Goal: Information Seeking & Learning: Compare options

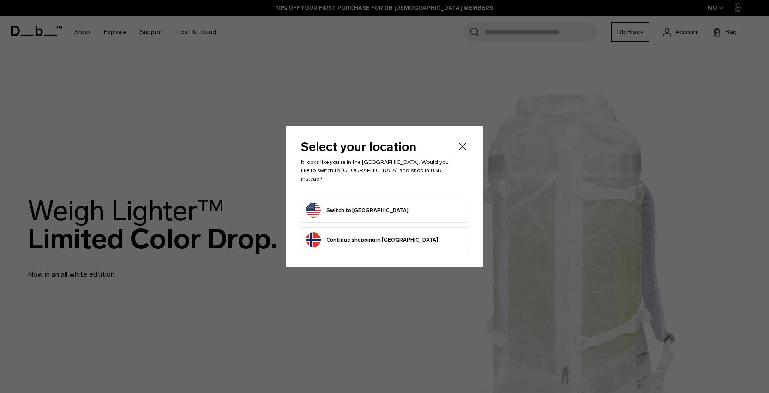
click at [432, 204] on form "Switch to United States" at bounding box center [384, 210] width 157 height 15
click at [326, 205] on button "Switch to United States" at bounding box center [357, 210] width 102 height 15
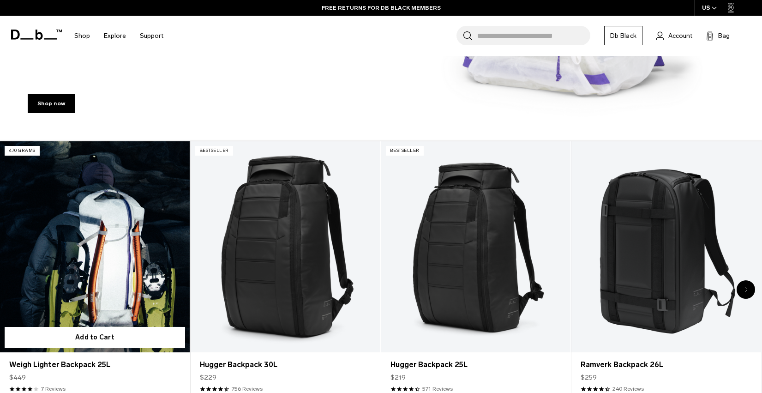
scroll to position [311, 0]
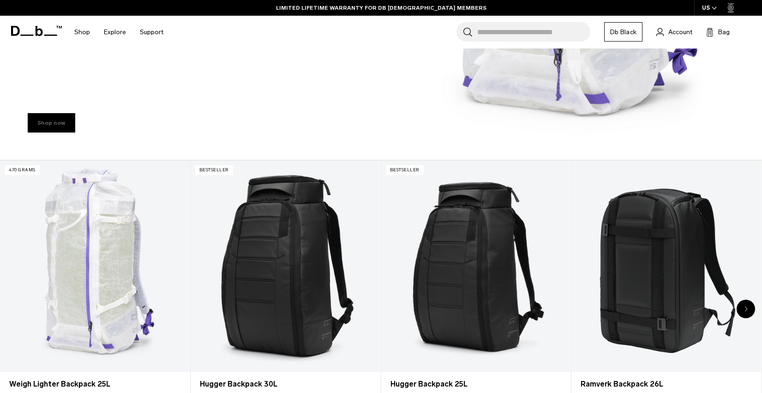
click at [53, 130] on link "Shop now" at bounding box center [52, 122] width 48 height 19
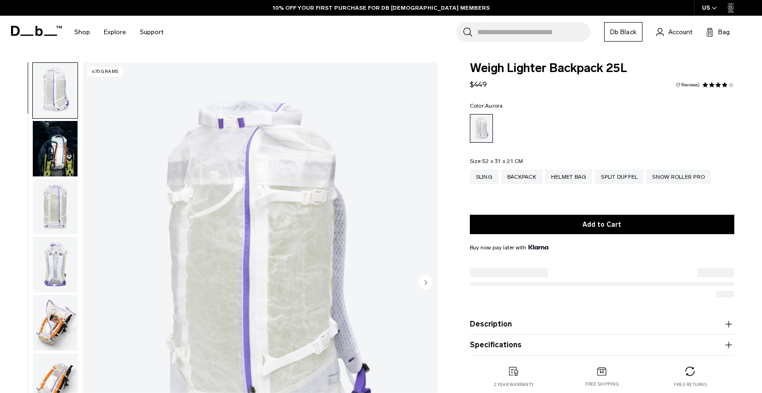
scroll to position [29, 0]
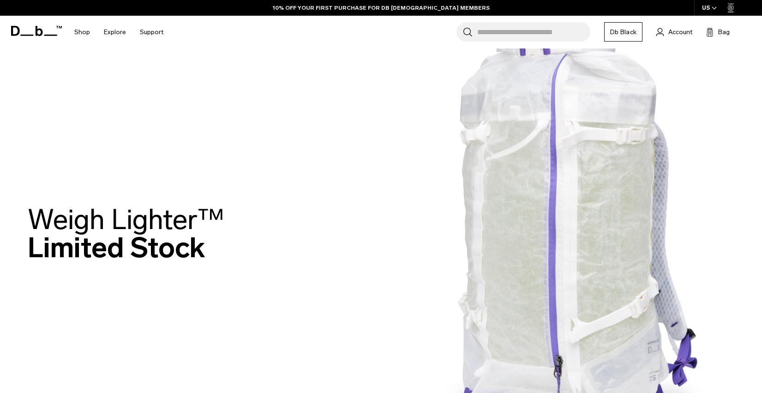
click at [317, 264] on div "Weigh Lighter™  Limited Stock" at bounding box center [381, 236] width 706 height 116
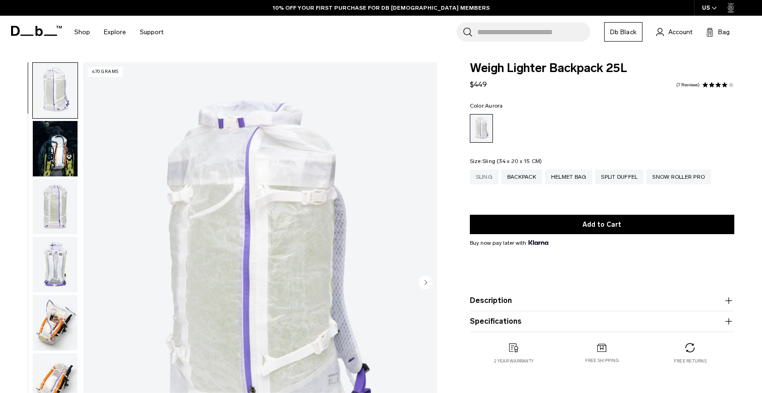
click at [481, 176] on div "Sling" at bounding box center [484, 176] width 29 height 15
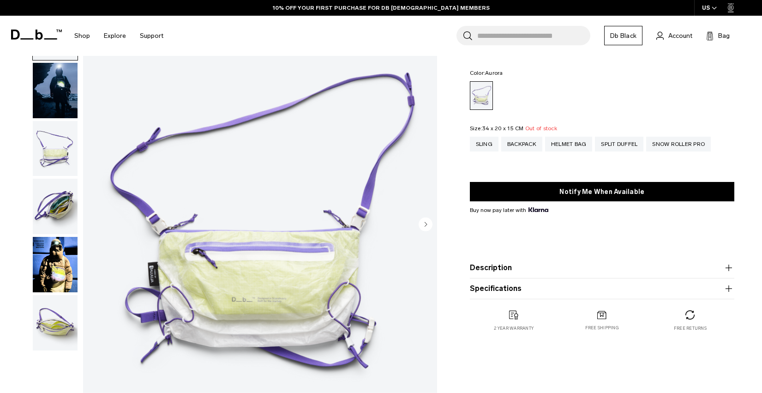
click at [41, 270] on img "button" at bounding box center [55, 264] width 45 height 55
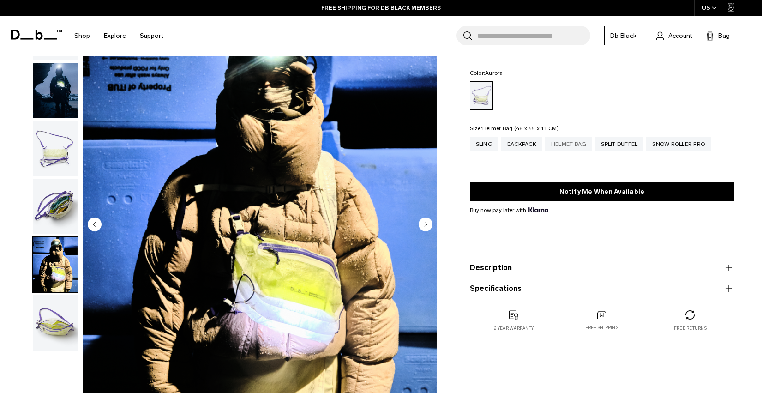
click at [570, 144] on div "Helmet Bag" at bounding box center [569, 144] width 48 height 15
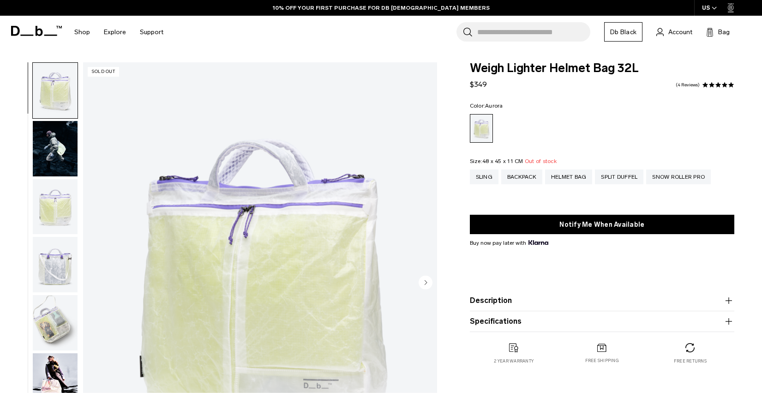
click at [60, 156] on img "button" at bounding box center [55, 148] width 45 height 55
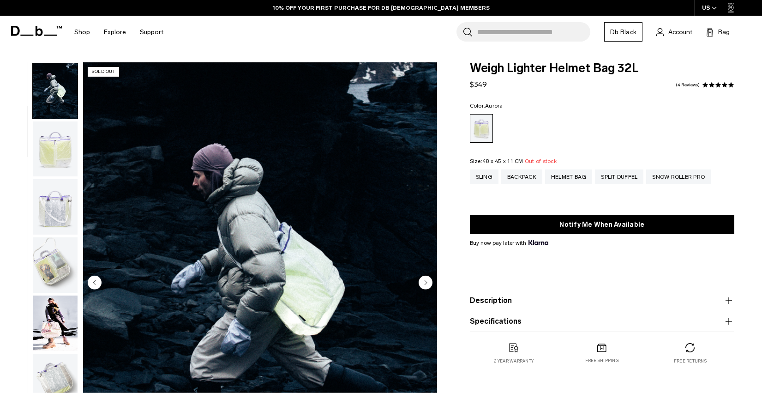
scroll to position [58, 0]
click at [631, 182] on div "Split Duffel" at bounding box center [619, 176] width 48 height 15
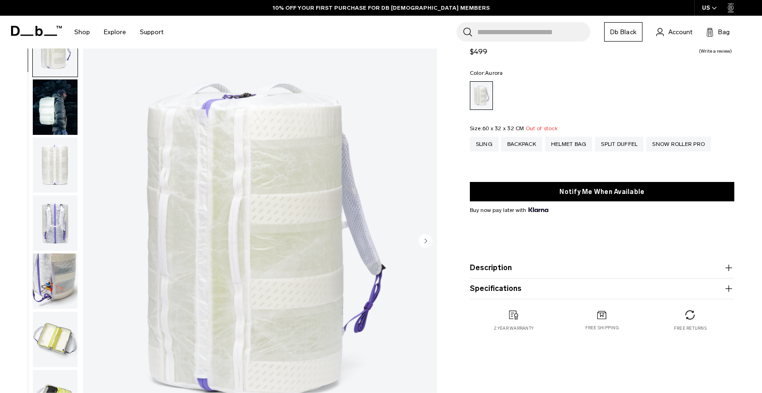
click at [60, 111] on img "button" at bounding box center [55, 106] width 45 height 55
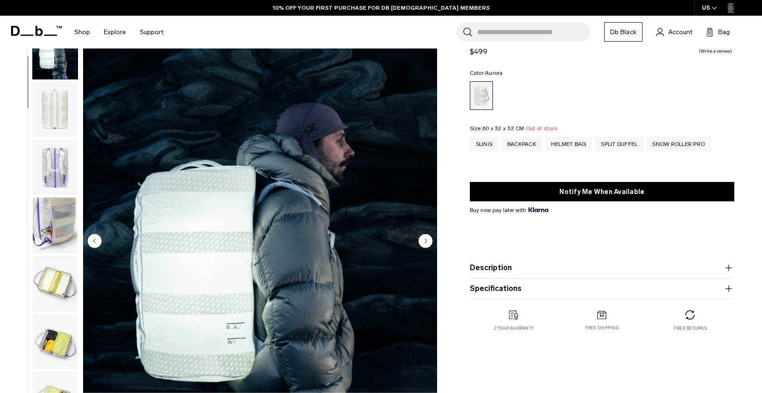
scroll to position [58, 0]
click at [54, 154] on img "button" at bounding box center [55, 164] width 45 height 55
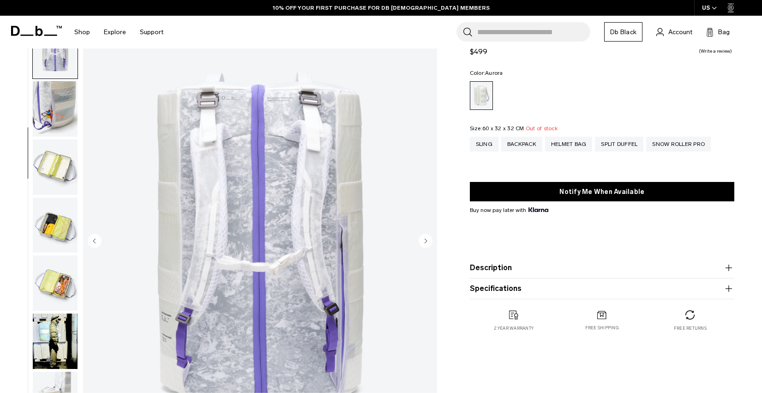
scroll to position [174, 0]
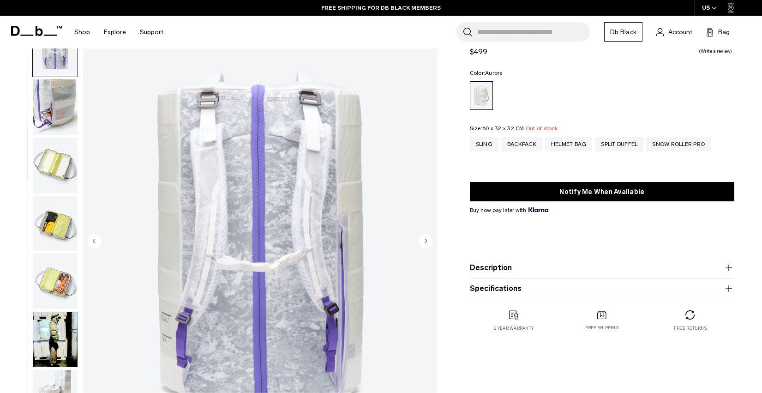
click at [58, 173] on img "button" at bounding box center [55, 165] width 45 height 55
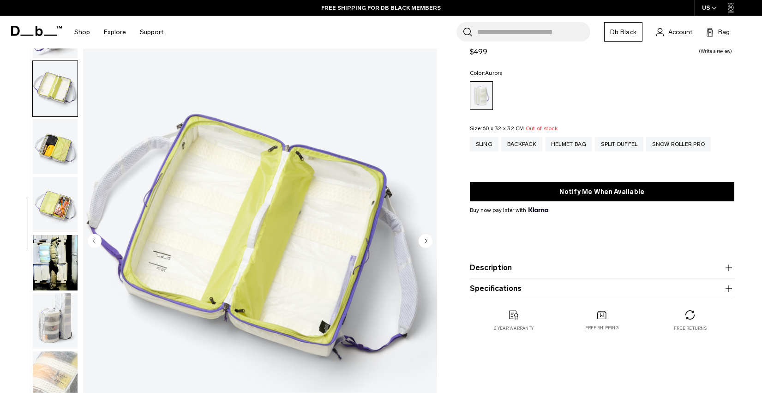
scroll to position [252, 0]
click at [58, 199] on img "button" at bounding box center [55, 202] width 45 height 55
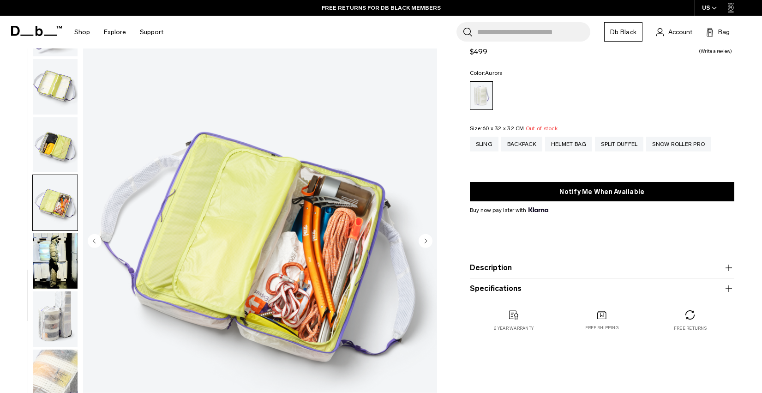
click at [53, 255] on img "button" at bounding box center [55, 260] width 45 height 55
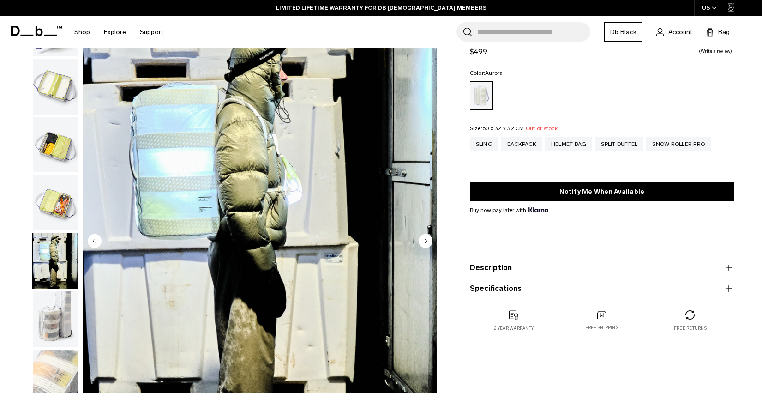
click at [54, 203] on img "button" at bounding box center [55, 202] width 45 height 55
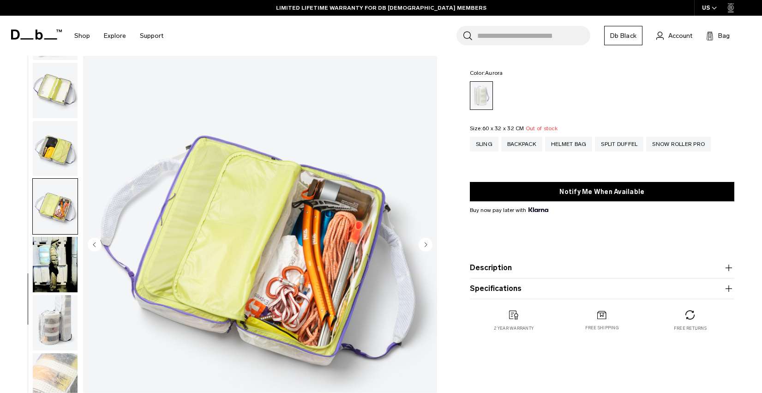
scroll to position [0, 0]
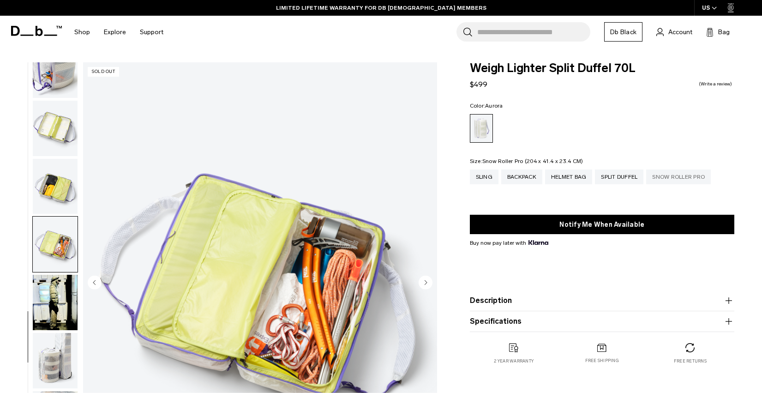
click at [677, 175] on div "Snow Roller Pro" at bounding box center [678, 176] width 65 height 15
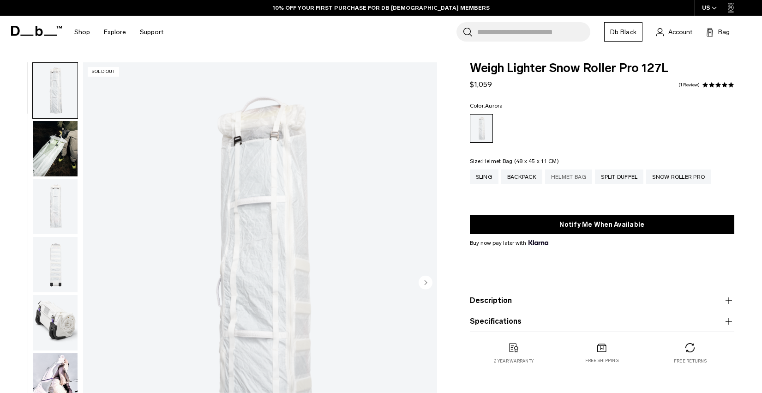
click at [584, 179] on div "Helmet Bag" at bounding box center [569, 176] width 48 height 15
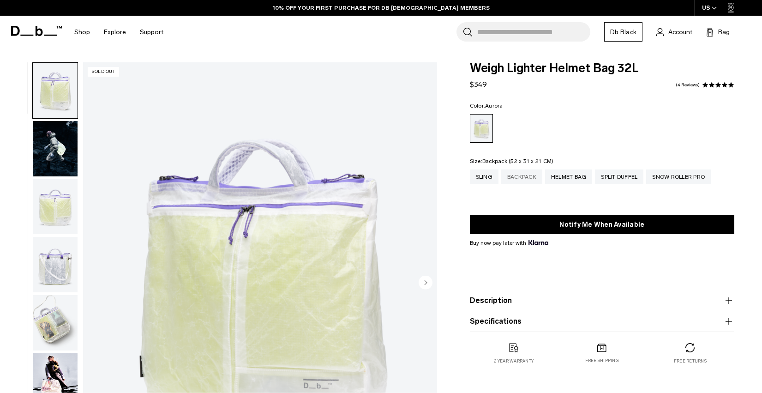
click at [527, 178] on div "Backpack" at bounding box center [521, 176] width 41 height 15
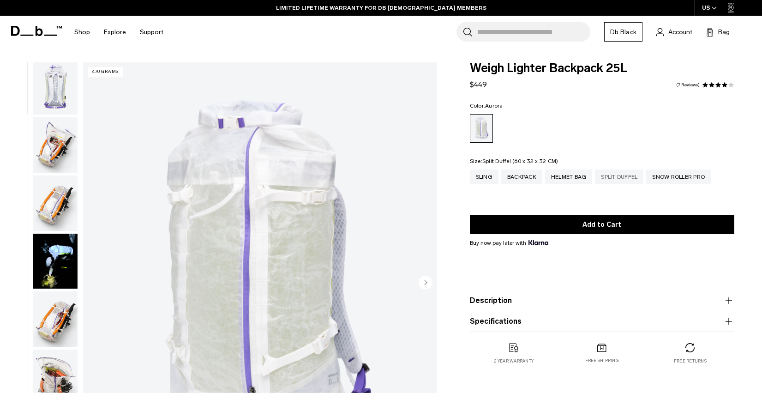
click at [621, 176] on div "Split Duffel" at bounding box center [619, 176] width 48 height 15
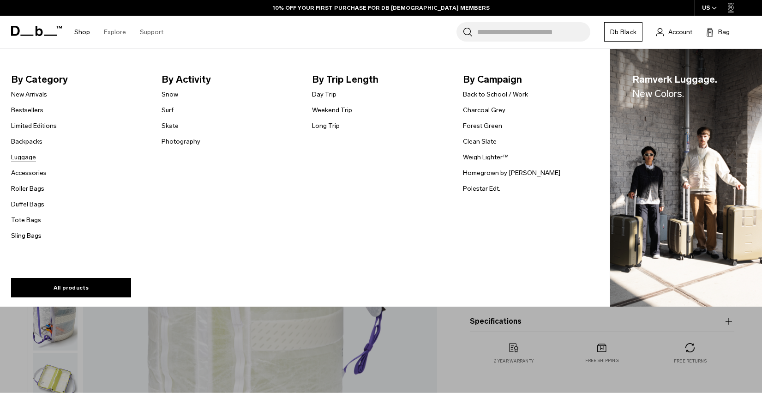
click at [30, 157] on link "Luggage" at bounding box center [23, 157] width 25 height 10
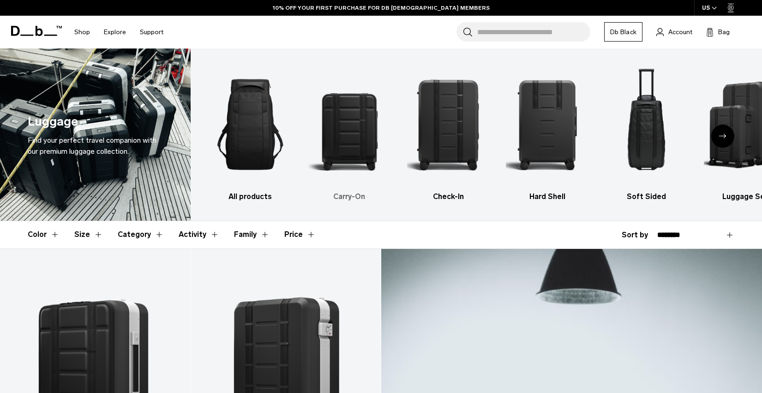
click at [350, 145] on img "2 / 6" at bounding box center [349, 124] width 83 height 124
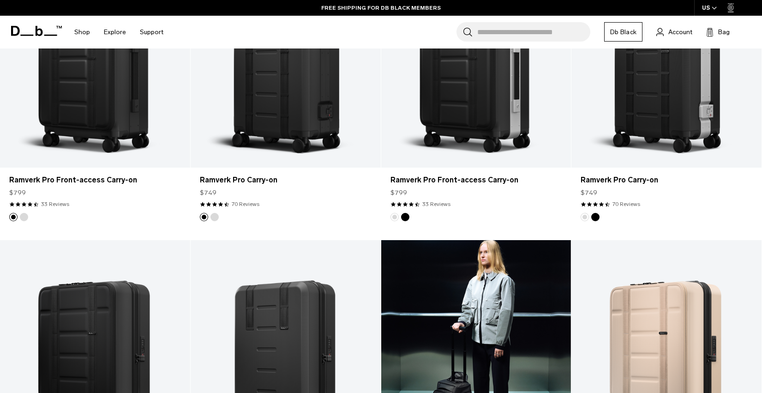
scroll to position [264, 0]
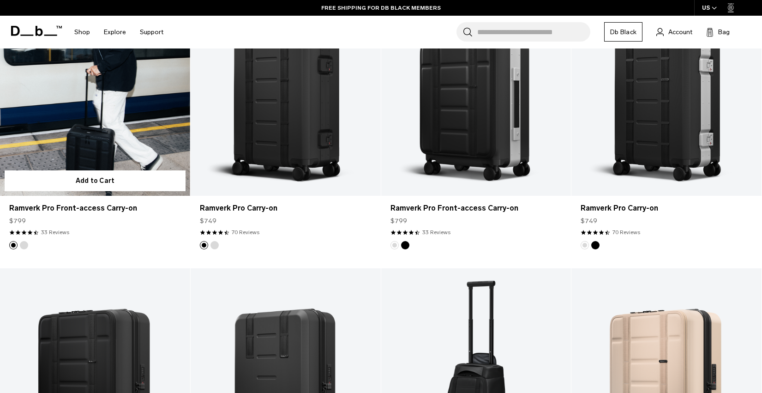
click at [78, 117] on link "Ramverk Pro Front-access Carry-on" at bounding box center [95, 90] width 190 height 211
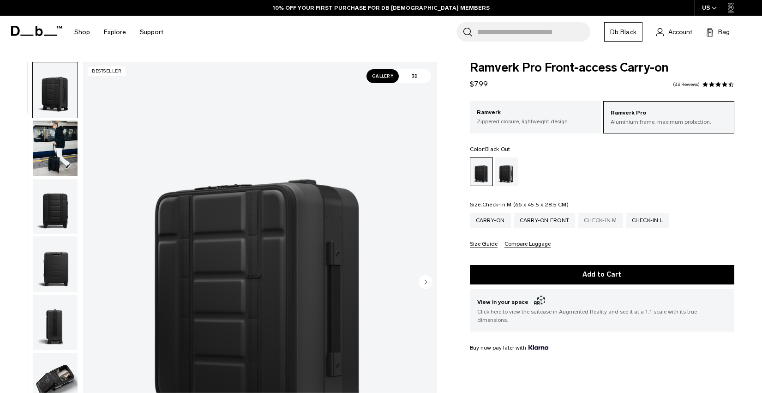
click at [614, 225] on div "Check-in M" at bounding box center [600, 220] width 45 height 15
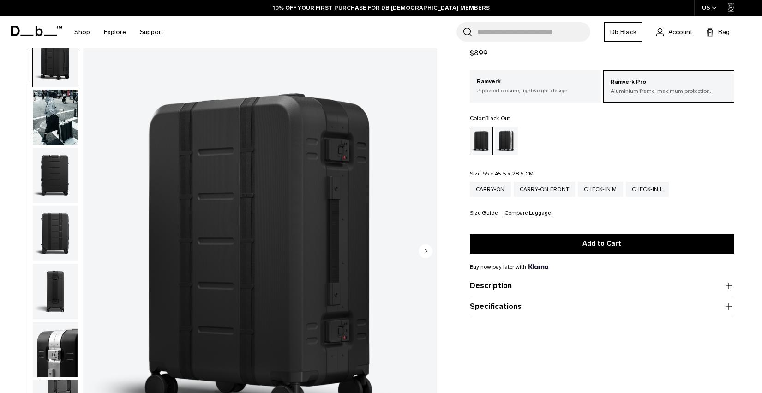
scroll to position [40, 0]
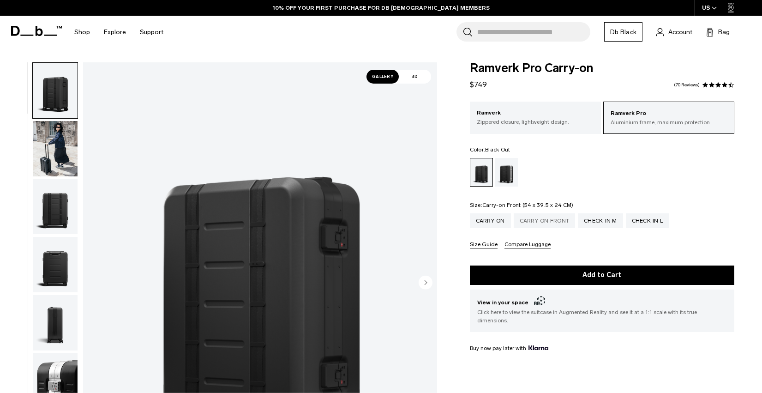
click at [539, 223] on div "Carry-on Front" at bounding box center [545, 220] width 62 height 15
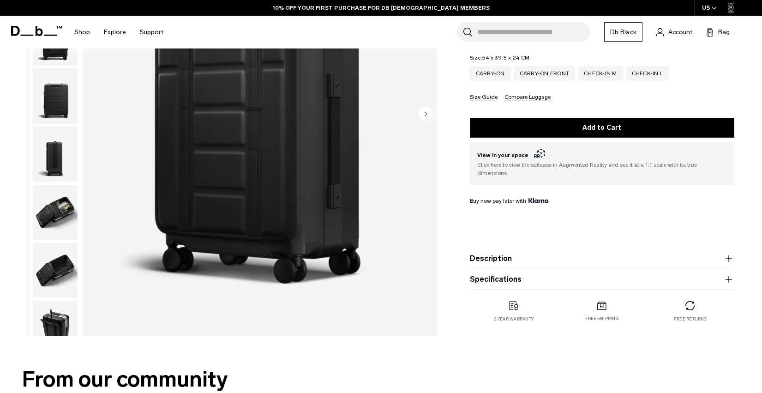
scroll to position [174, 0]
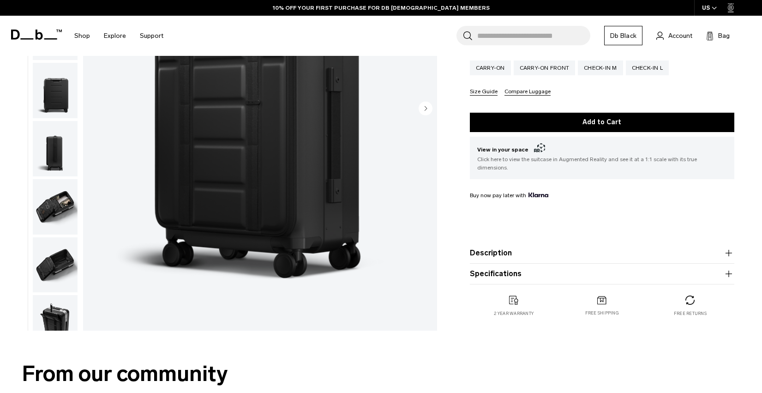
click at [60, 214] on img "button" at bounding box center [55, 206] width 45 height 55
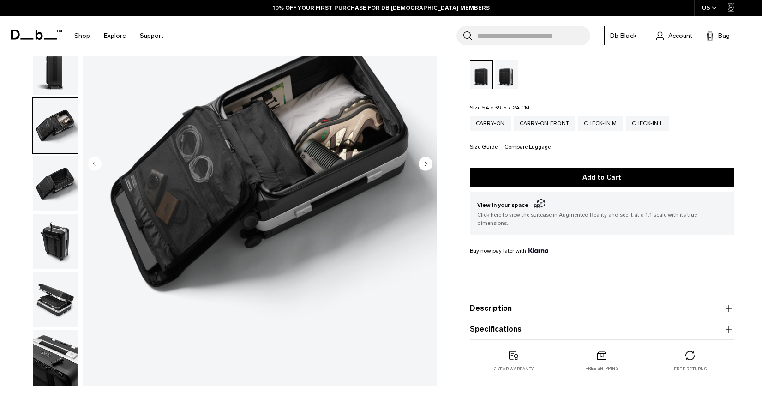
scroll to position [55, 0]
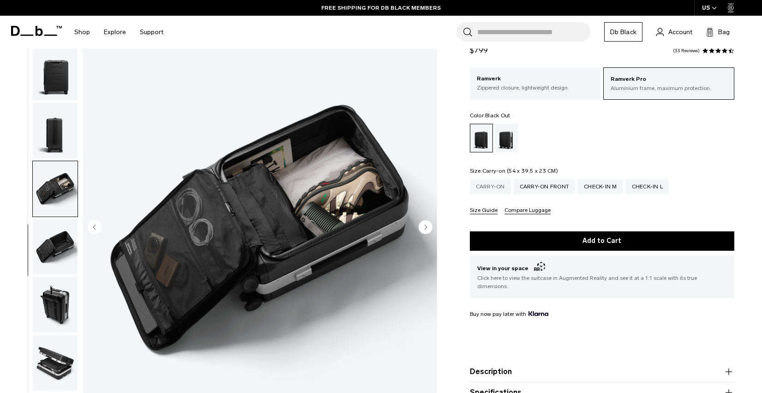
click at [493, 187] on div "Carry-on" at bounding box center [490, 186] width 41 height 15
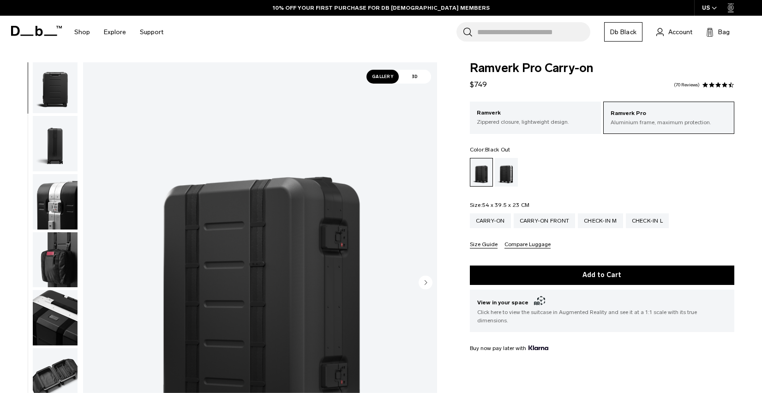
click at [55, 264] on img "button" at bounding box center [55, 259] width 45 height 55
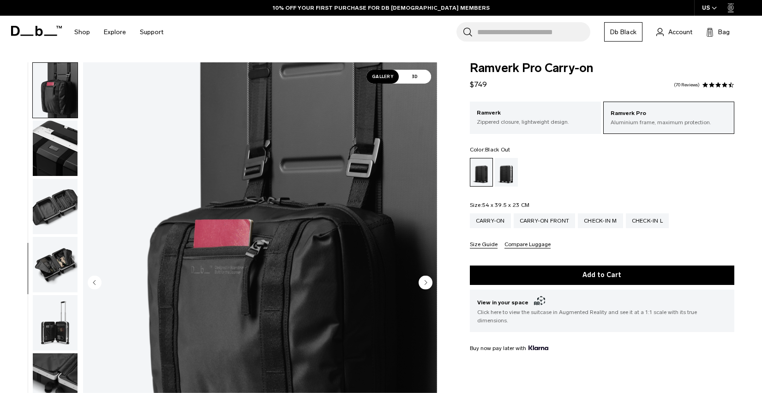
scroll to position [369, 0]
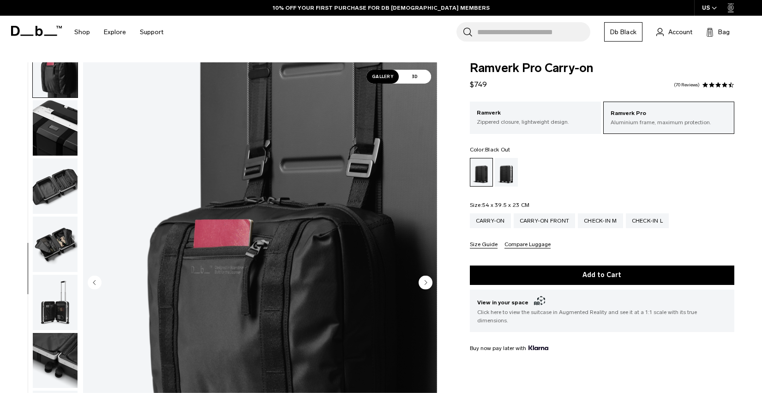
click at [63, 243] on img "button" at bounding box center [55, 243] width 45 height 55
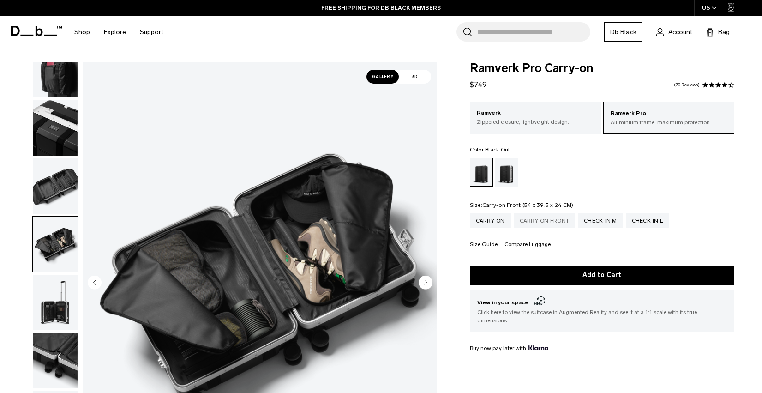
click at [566, 223] on div "Carry-on Front" at bounding box center [545, 220] width 62 height 15
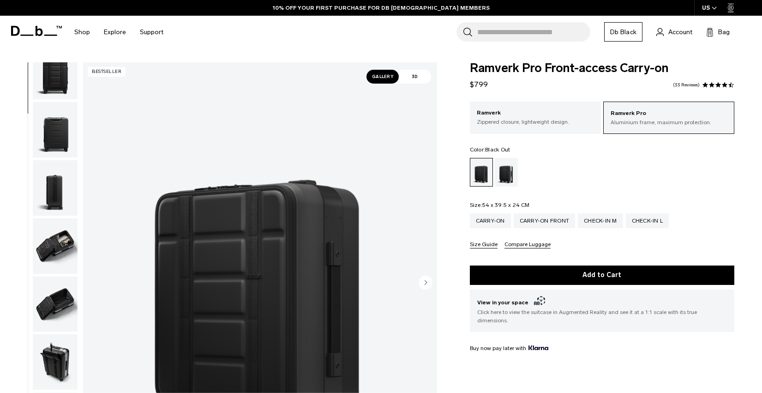
scroll to position [137, 0]
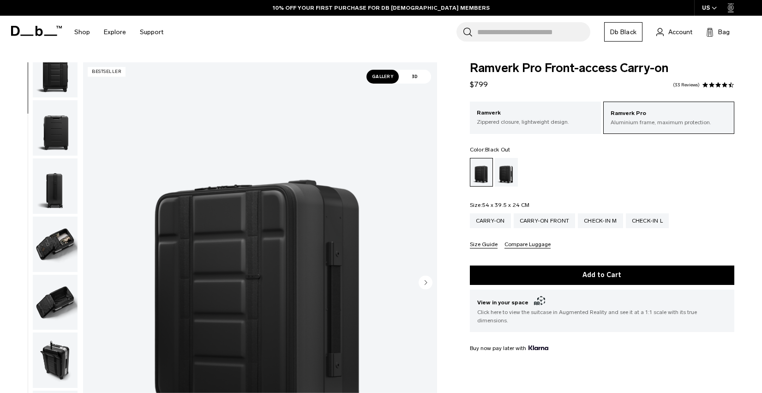
click at [51, 352] on img "button" at bounding box center [55, 359] width 45 height 55
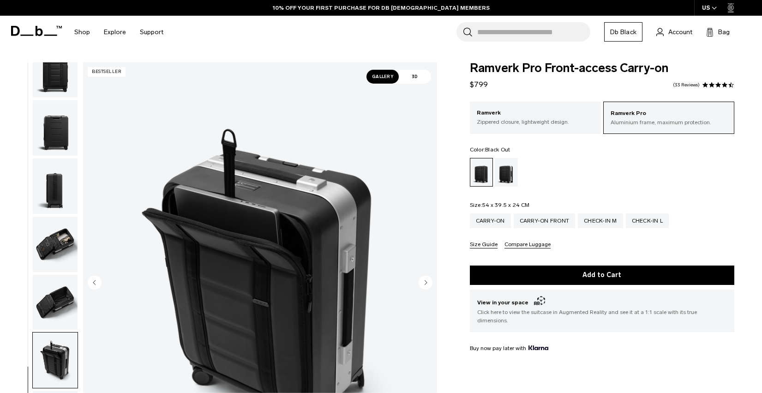
click at [61, 299] on img "button" at bounding box center [55, 302] width 45 height 55
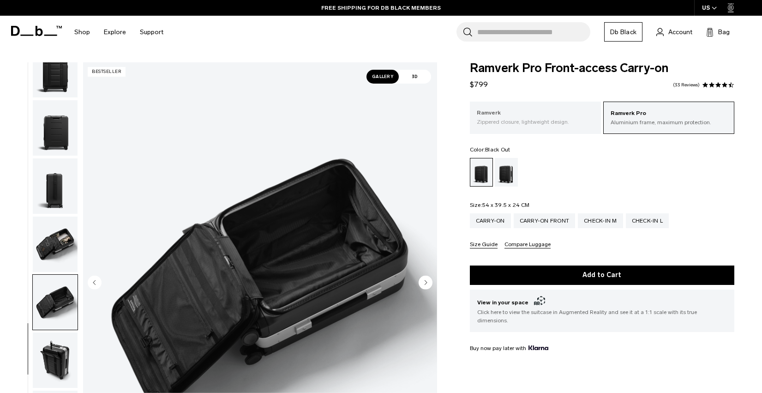
click at [562, 127] on div "Ramverk Zippered closure, lightweight design." at bounding box center [535, 117] width 131 height 31
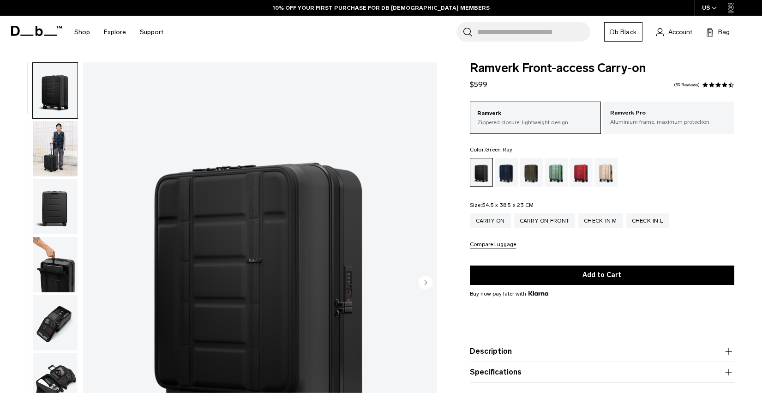
click at [558, 175] on div "Green Ray" at bounding box center [557, 172] width 24 height 29
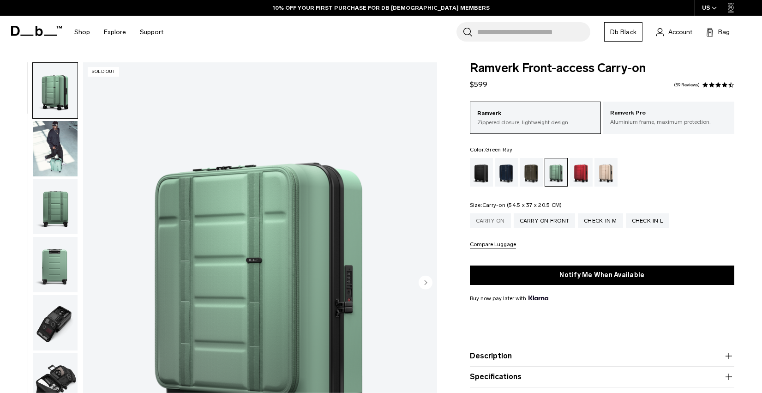
click at [497, 221] on div "Carry-on" at bounding box center [490, 220] width 41 height 15
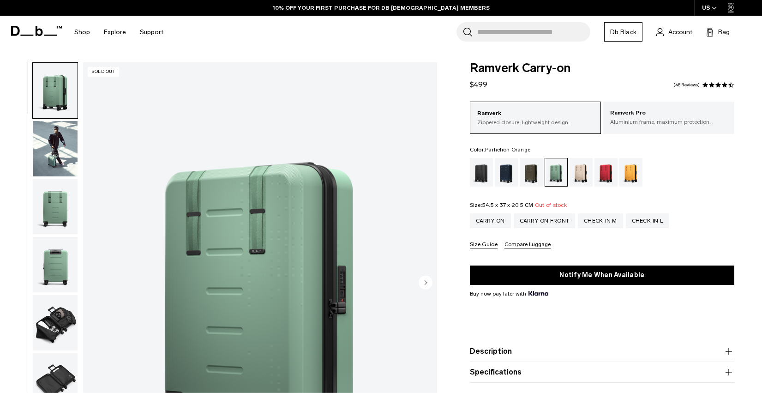
click at [626, 177] on div "Parhelion Orange" at bounding box center [631, 172] width 24 height 29
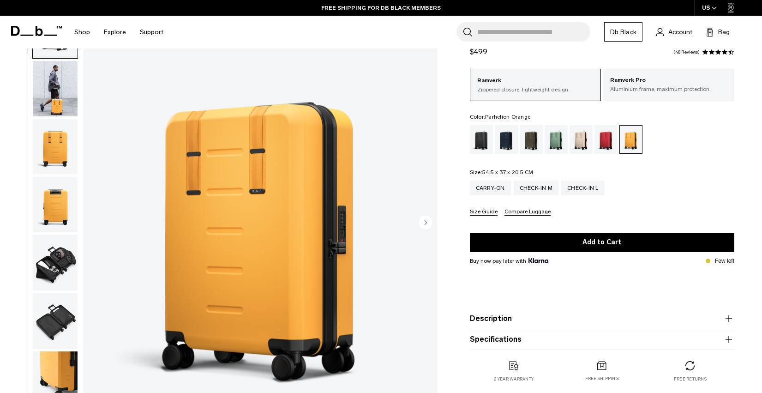
scroll to position [14, 0]
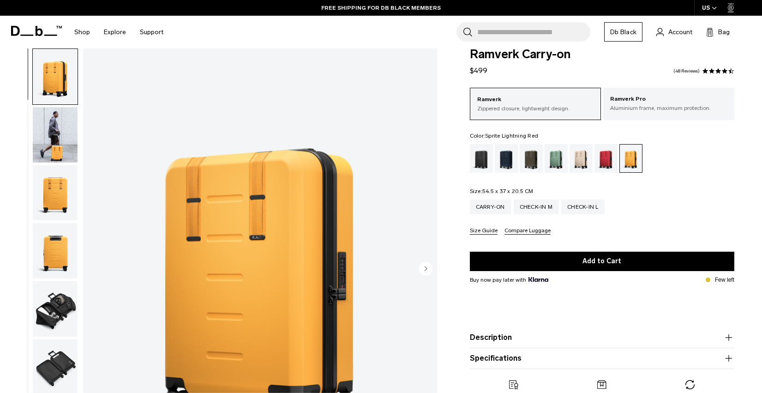
click at [606, 156] on div "Sprite Lightning Red" at bounding box center [606, 158] width 24 height 29
click at [535, 164] on div "Forest Green" at bounding box center [532, 158] width 24 height 29
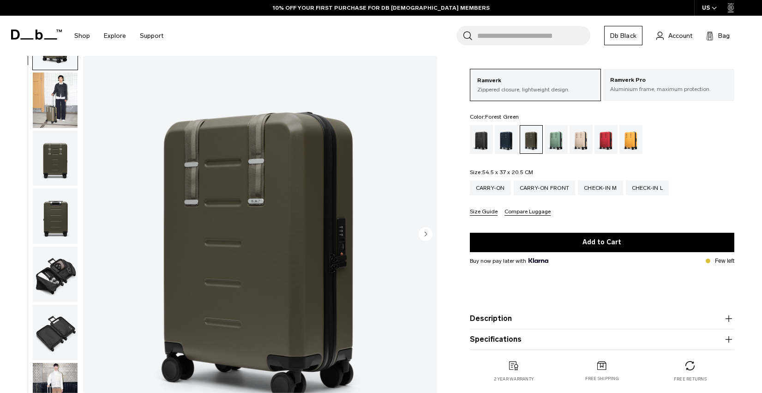
scroll to position [50, 0]
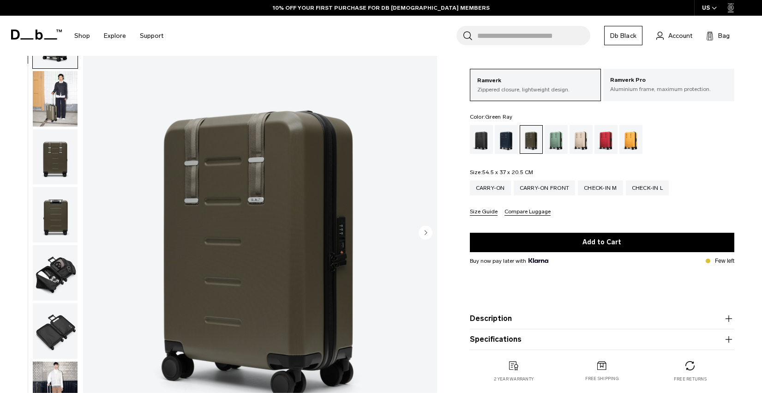
click at [555, 147] on div "Green Ray" at bounding box center [557, 139] width 24 height 29
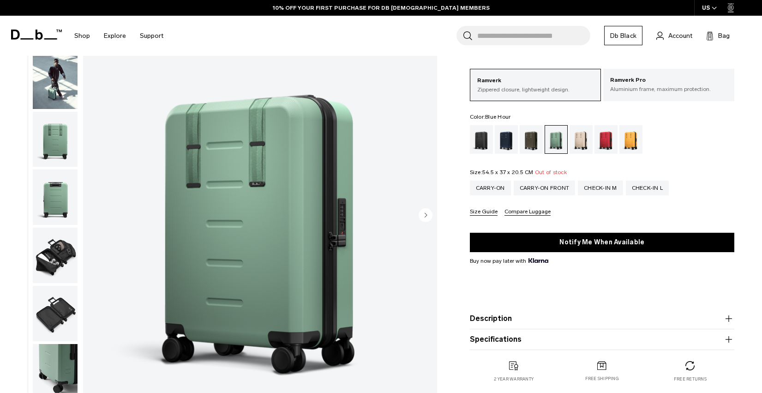
click at [509, 148] on div "Blue Hour" at bounding box center [507, 139] width 24 height 29
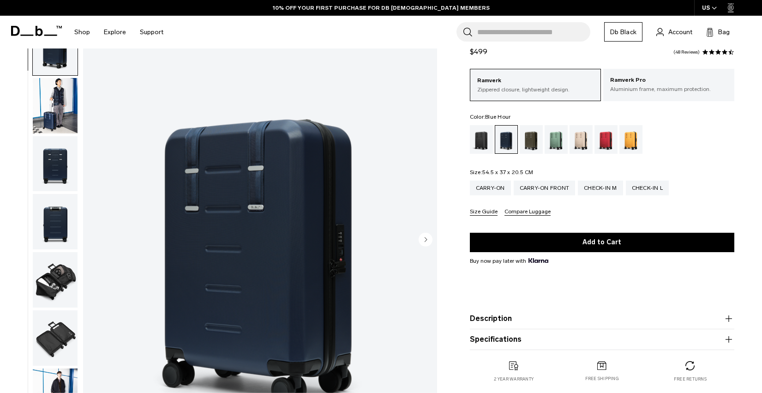
scroll to position [44, 0]
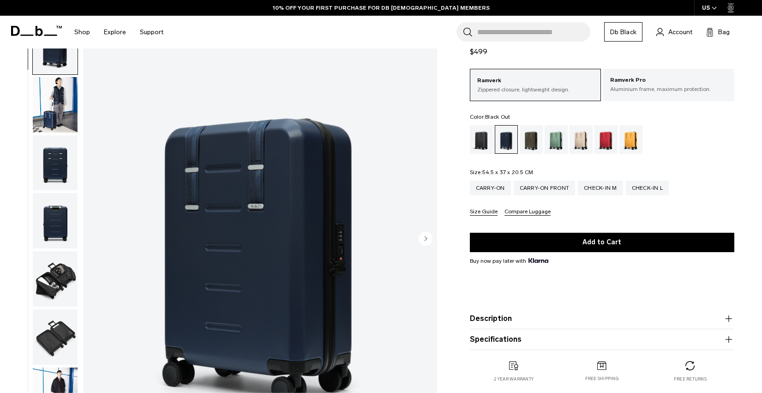
click at [488, 146] on div "Black Out" at bounding box center [482, 139] width 24 height 29
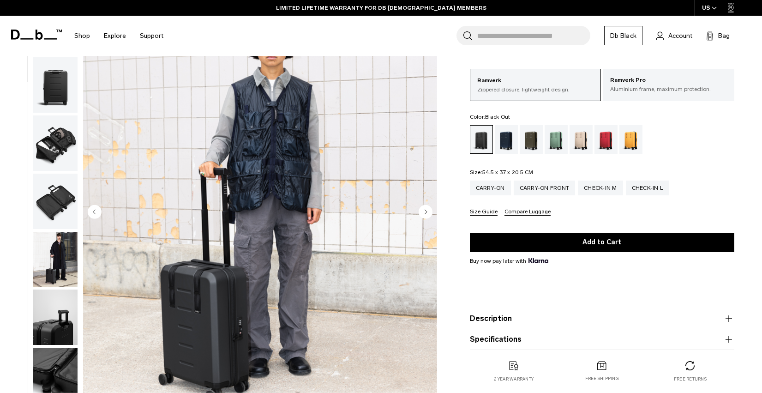
scroll to position [72, 0]
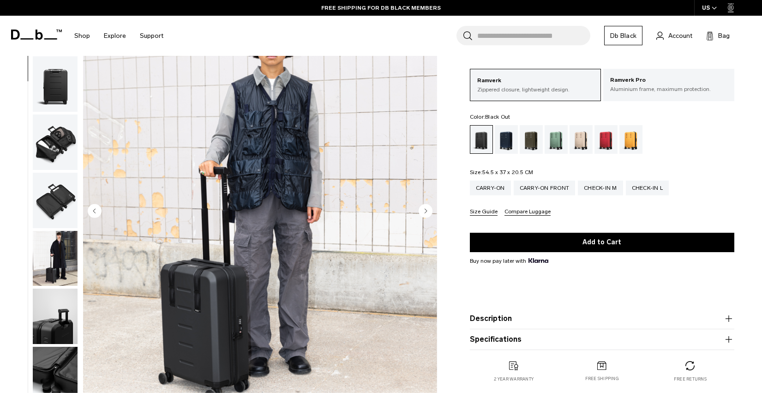
click at [426, 213] on circle "Next slide" at bounding box center [426, 211] width 14 height 14
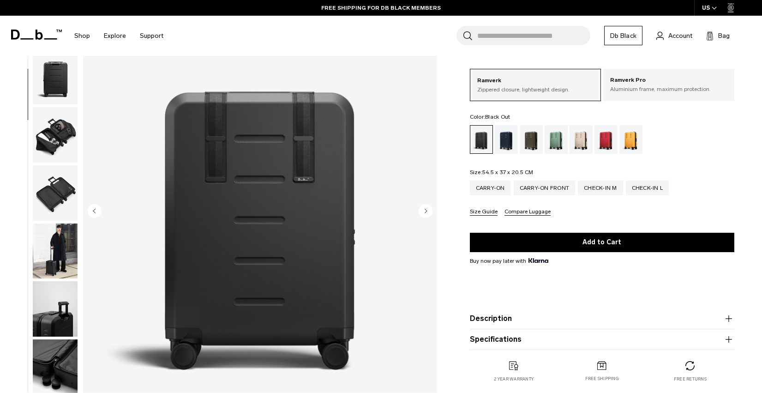
click at [426, 213] on circle "Next slide" at bounding box center [426, 211] width 14 height 14
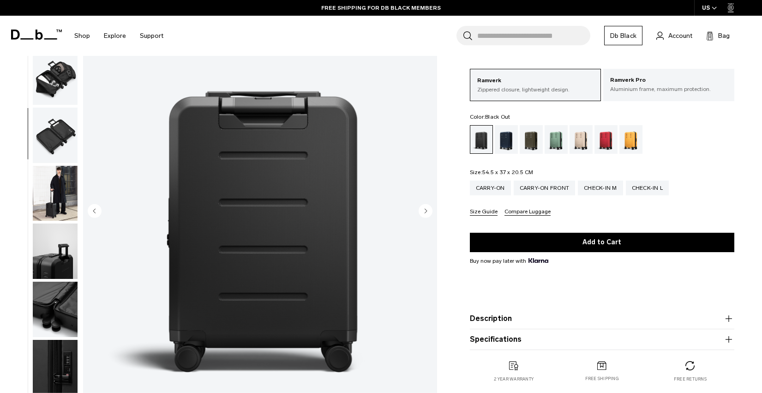
click at [426, 213] on circle "Next slide" at bounding box center [426, 211] width 14 height 14
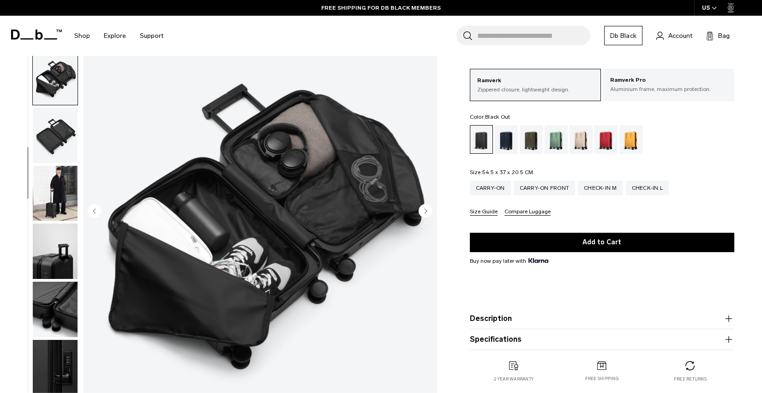
scroll to position [194, 0]
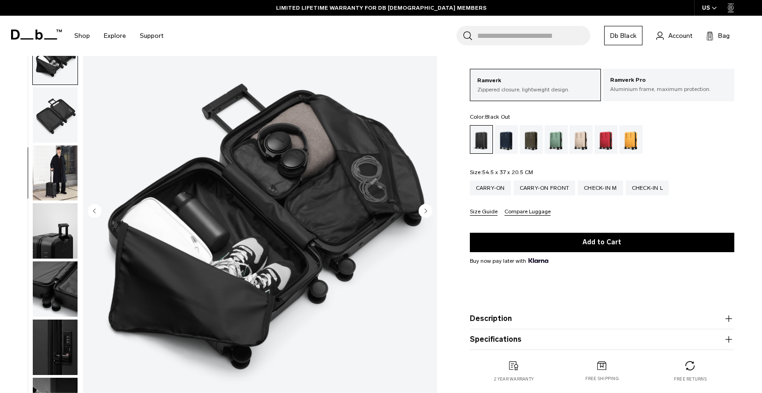
click at [424, 211] on circle "Next slide" at bounding box center [426, 211] width 14 height 14
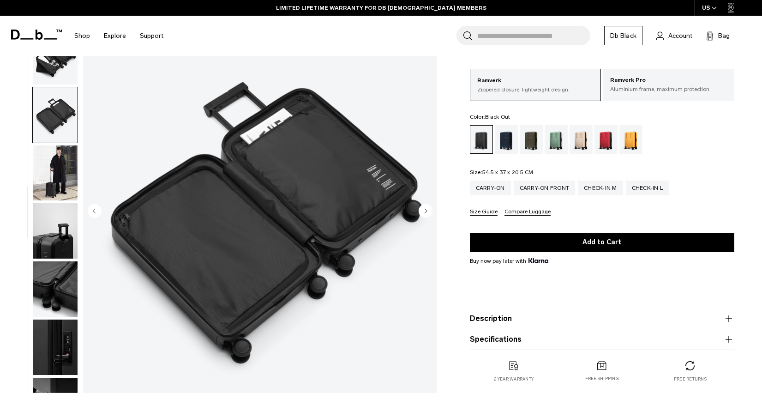
click at [424, 211] on circle "Next slide" at bounding box center [426, 211] width 14 height 14
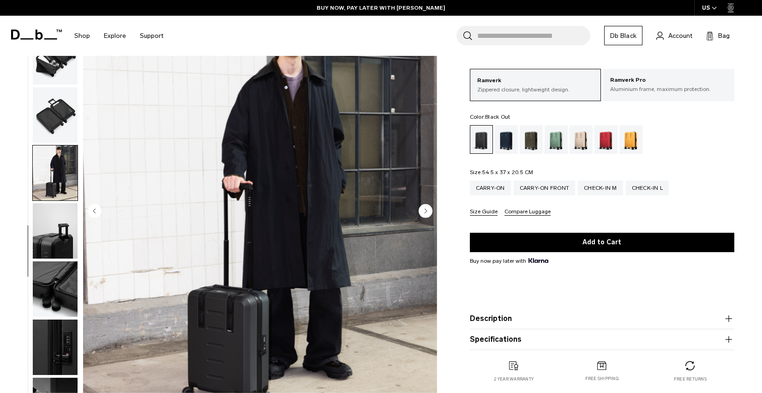
click at [424, 211] on circle "Next slide" at bounding box center [426, 211] width 14 height 14
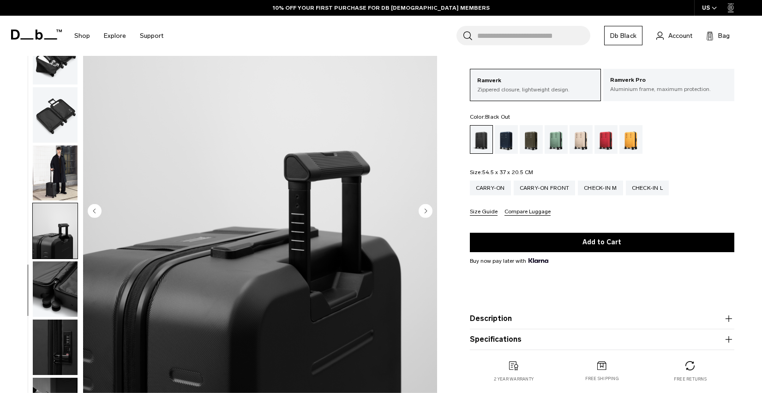
click at [96, 212] on circle "Previous slide" at bounding box center [95, 211] width 14 height 14
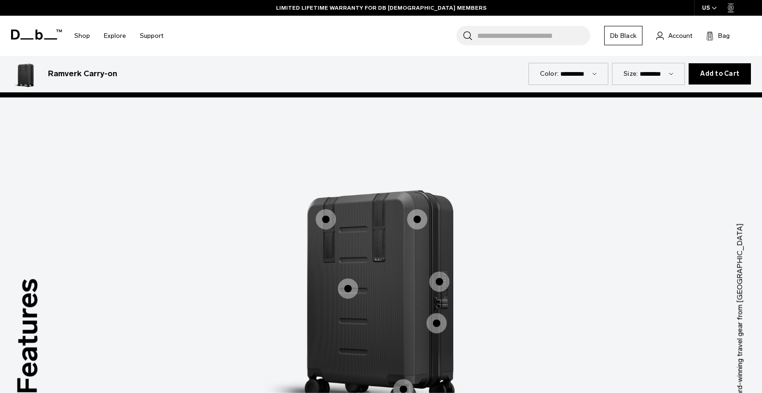
scroll to position [811, 0]
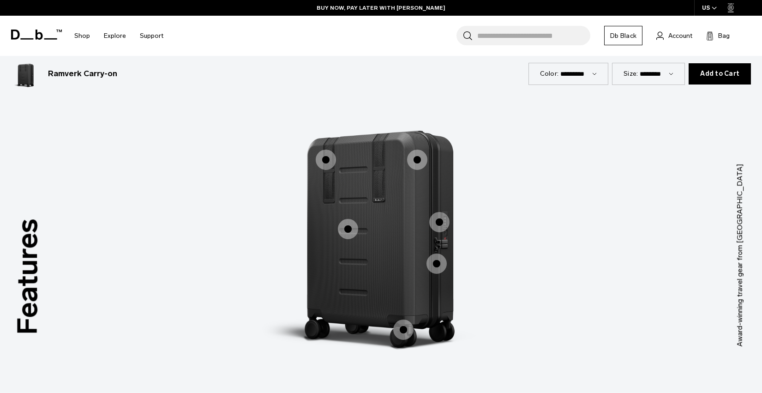
click at [323, 160] on span "1 / 3" at bounding box center [326, 160] width 20 height 20
click at [329, 160] on span "1 / 3" at bounding box center [326, 160] width 20 height 20
click at [347, 227] on span "1 / 3" at bounding box center [348, 229] width 20 height 20
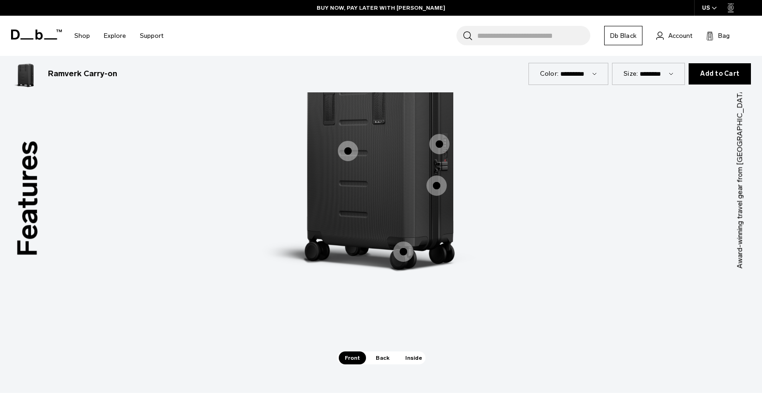
scroll to position [1023, 0]
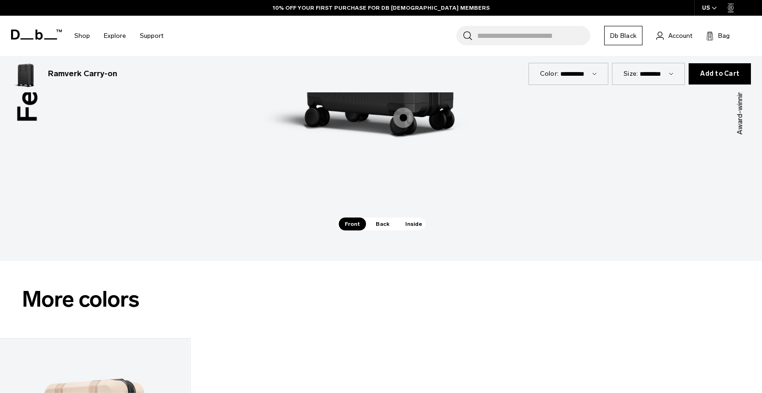
click at [404, 118] on span "1 / 3" at bounding box center [403, 118] width 20 height 20
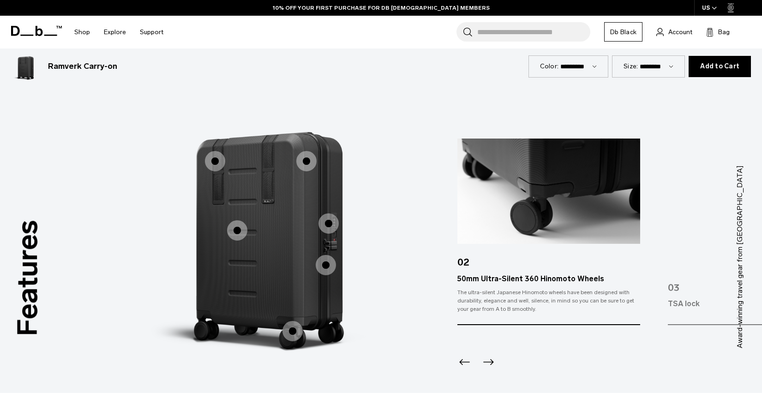
scroll to position [814, 0]
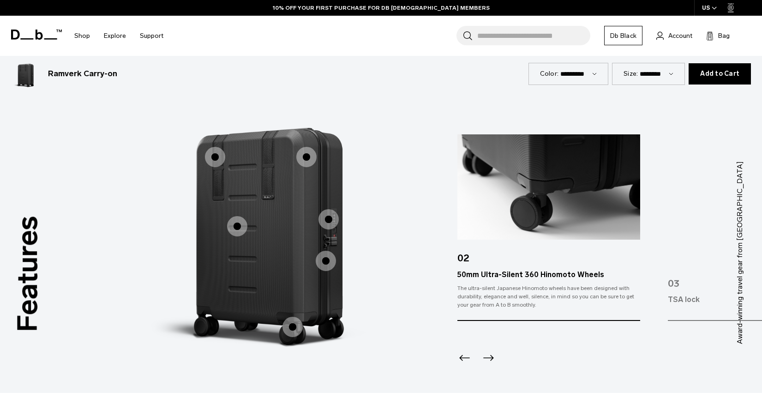
click at [464, 357] on icon "Previous slide" at bounding box center [464, 357] width 15 height 15
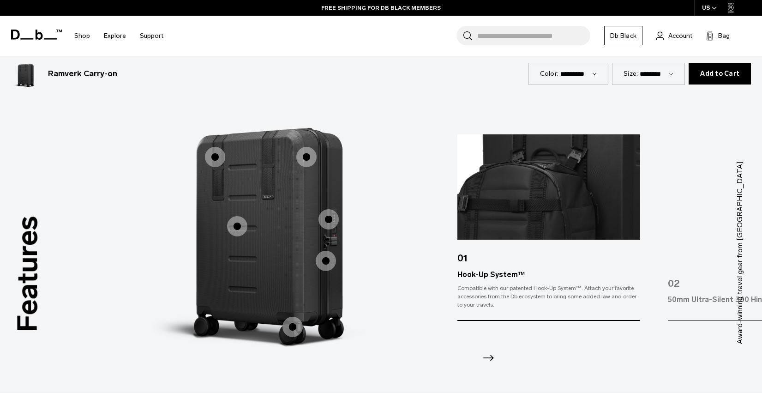
click at [491, 356] on icon "Next slide" at bounding box center [488, 358] width 11 height 6
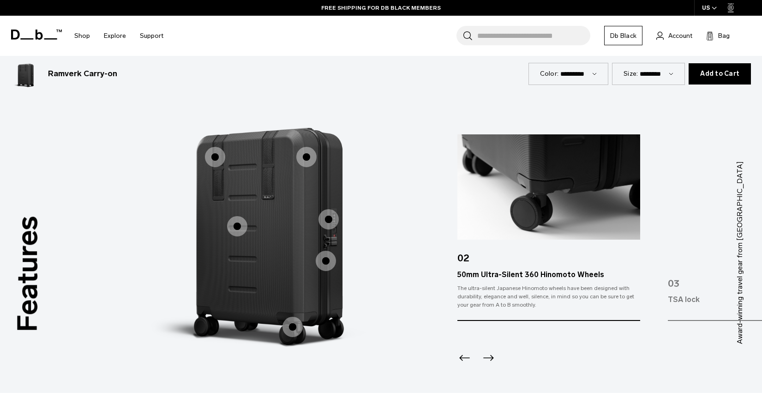
click at [491, 356] on icon "Next slide" at bounding box center [488, 358] width 11 height 6
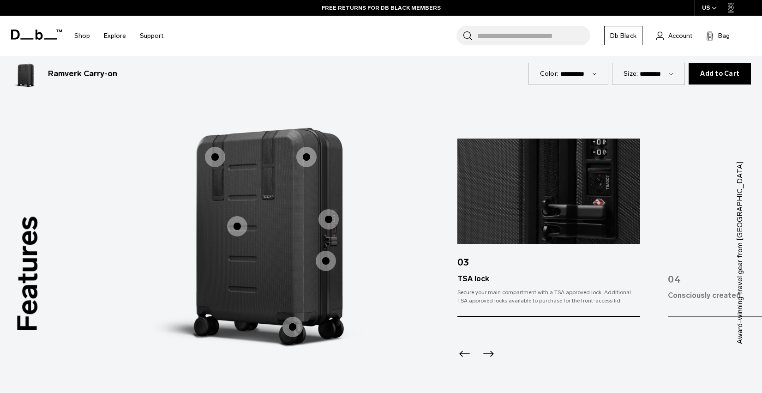
click at [491, 356] on icon "Next slide" at bounding box center [488, 353] width 11 height 6
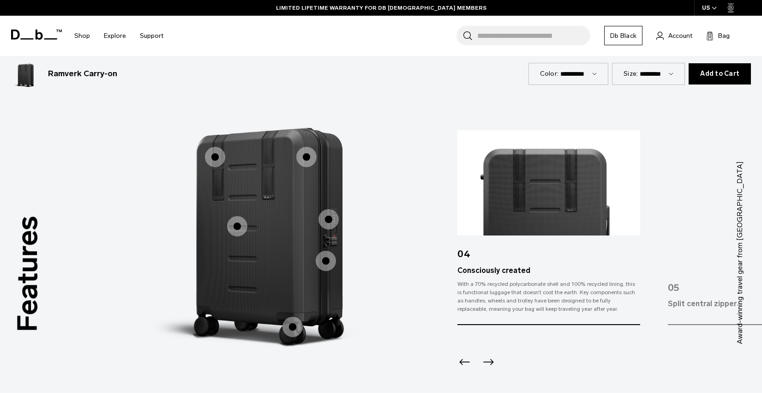
click at [491, 358] on icon "Next slide" at bounding box center [488, 361] width 15 height 15
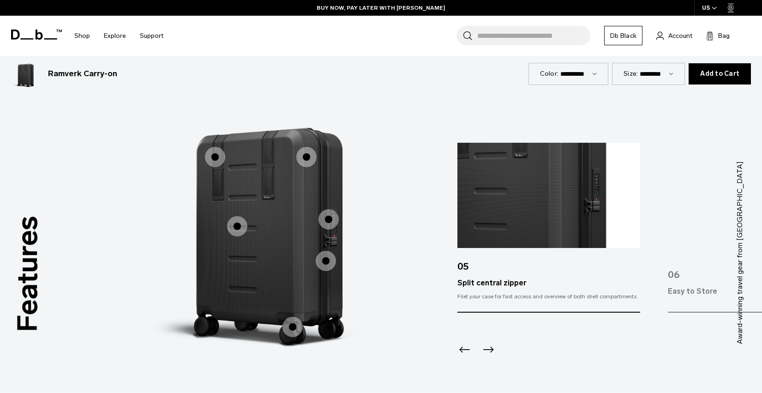
click at [493, 351] on icon "Next slide" at bounding box center [488, 349] width 15 height 15
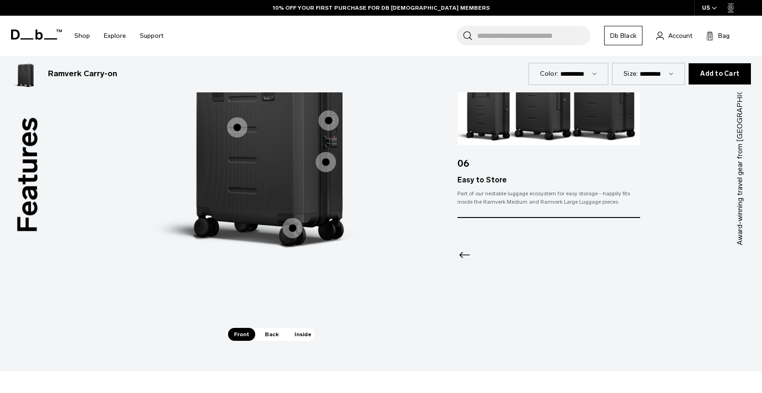
scroll to position [900, 0]
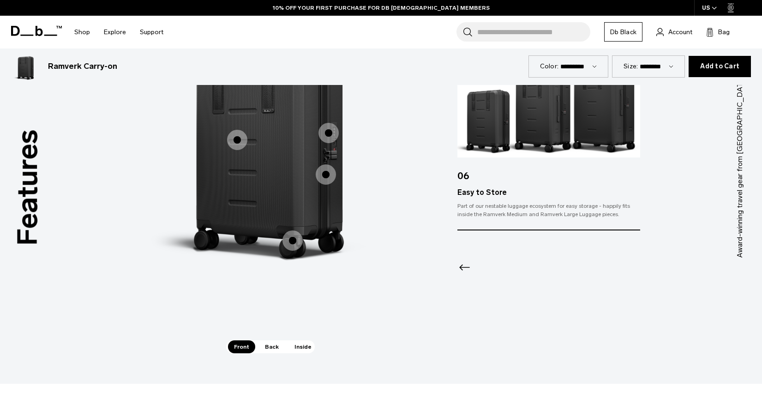
click at [270, 345] on span "Back" at bounding box center [272, 346] width 26 height 13
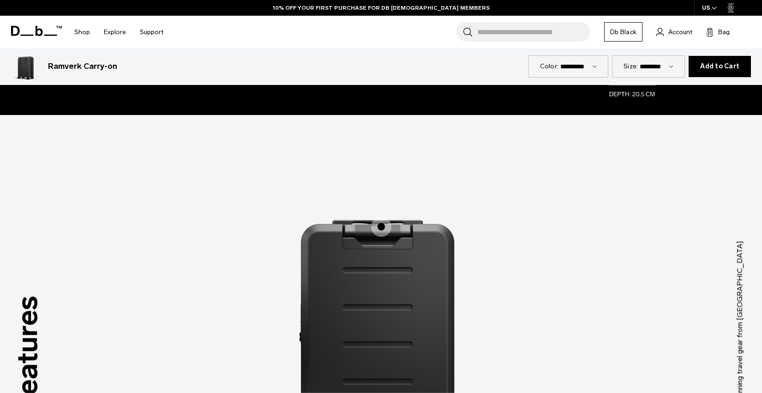
scroll to position [784, 0]
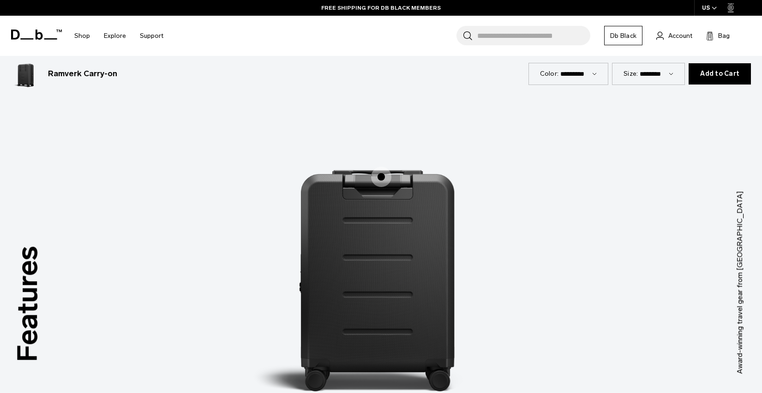
click at [383, 179] on span "2 / 3" at bounding box center [381, 177] width 20 height 20
click at [381, 177] on span "2 / 3" at bounding box center [381, 177] width 20 height 20
click at [381, 174] on span "2 / 3" at bounding box center [381, 177] width 20 height 20
click at [382, 188] on img "2 / 3" at bounding box center [381, 269] width 277 height 346
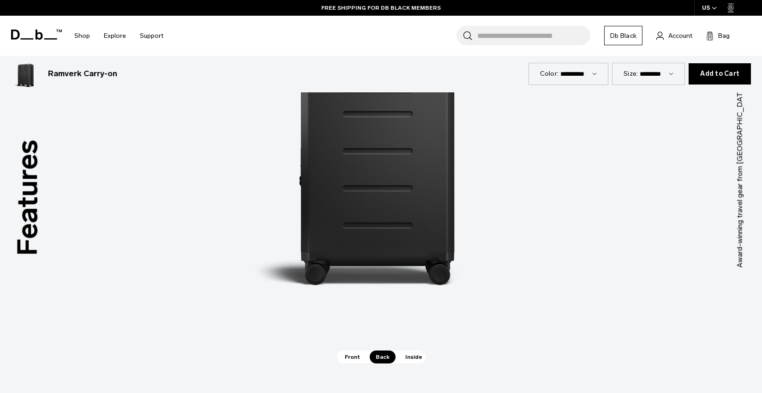
scroll to position [900, 0]
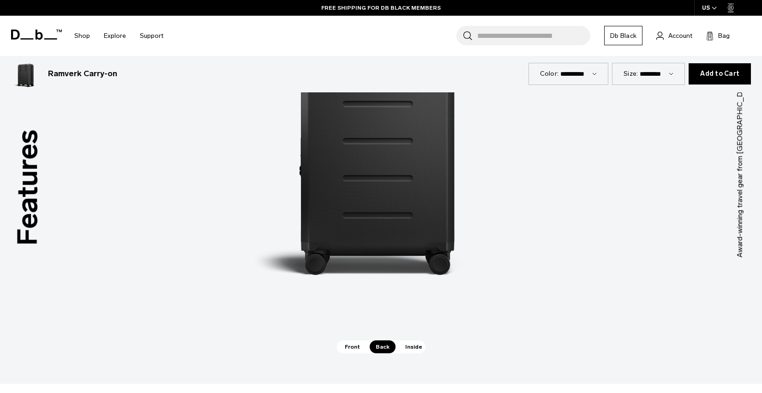
click at [411, 355] on div "Features Tap a hotspot to learn more Award-winning travel gear from Scandinavia…" at bounding box center [381, 166] width 762 height 435
click at [411, 341] on span "Inside" at bounding box center [413, 346] width 29 height 13
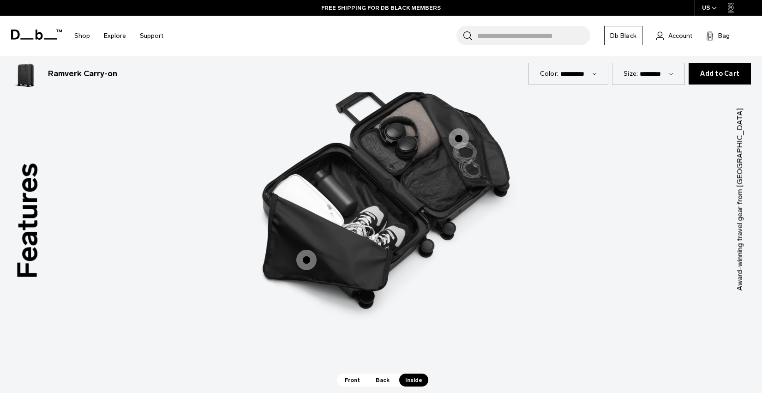
scroll to position [858, 0]
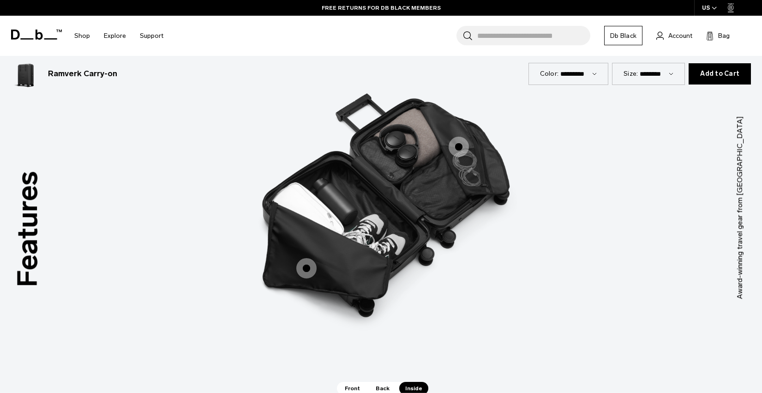
click at [305, 266] on span "3 / 3" at bounding box center [306, 268] width 20 height 20
click at [459, 147] on span "3 / 3" at bounding box center [459, 147] width 20 height 20
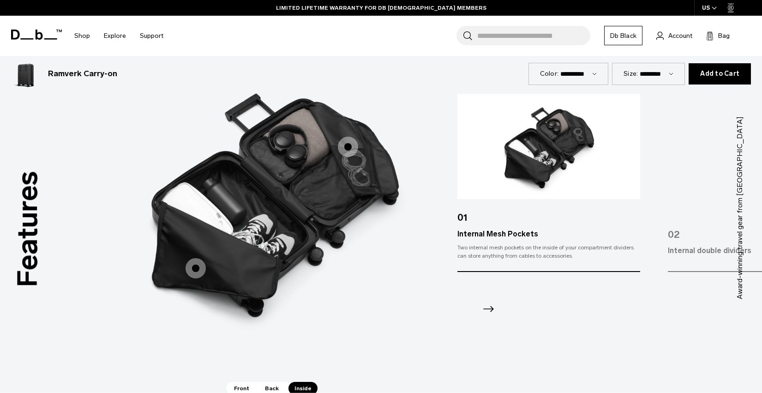
click at [487, 306] on icon "Next slide" at bounding box center [488, 308] width 15 height 15
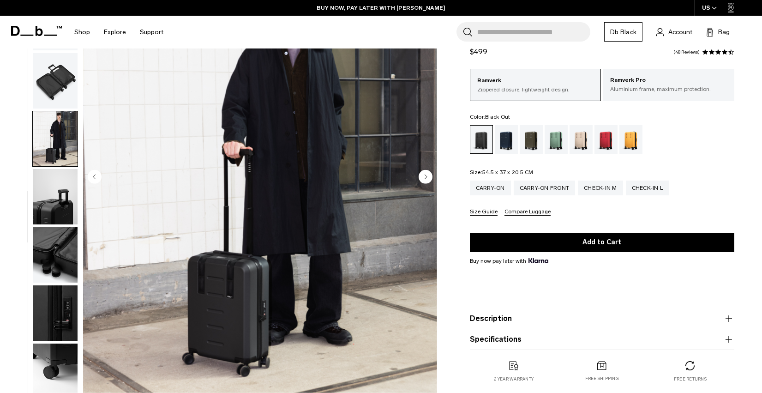
scroll to position [0, 0]
